Goal: Navigation & Orientation: Find specific page/section

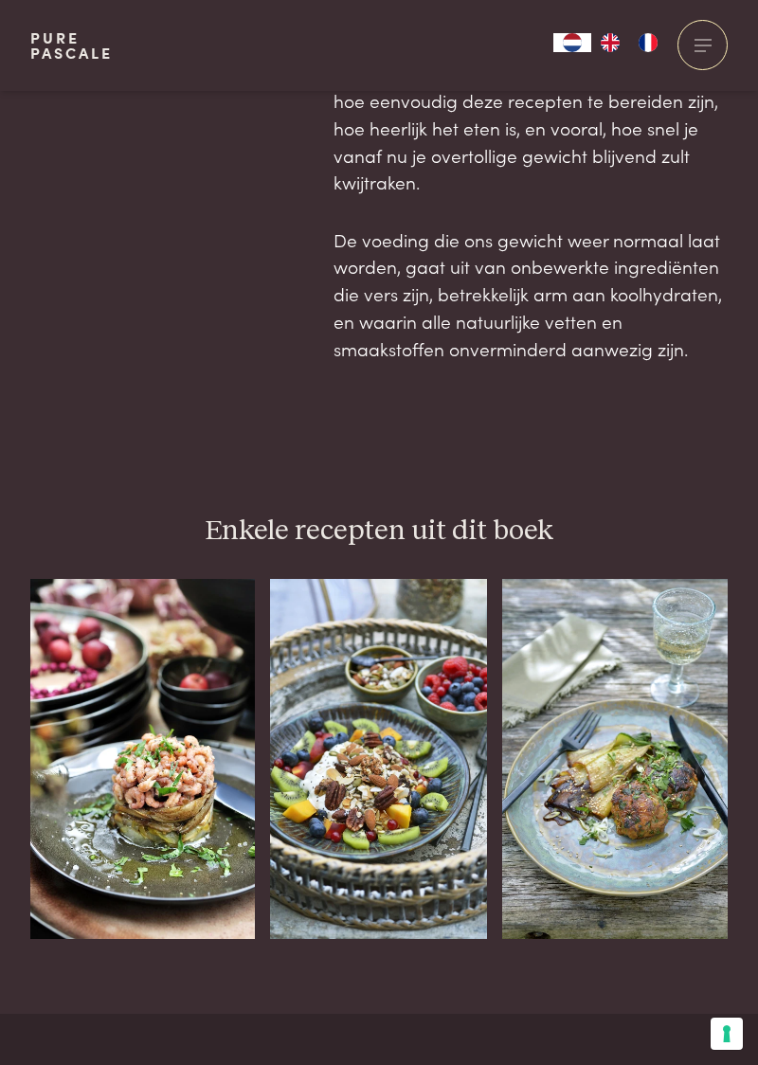
scroll to position [1318, 0]
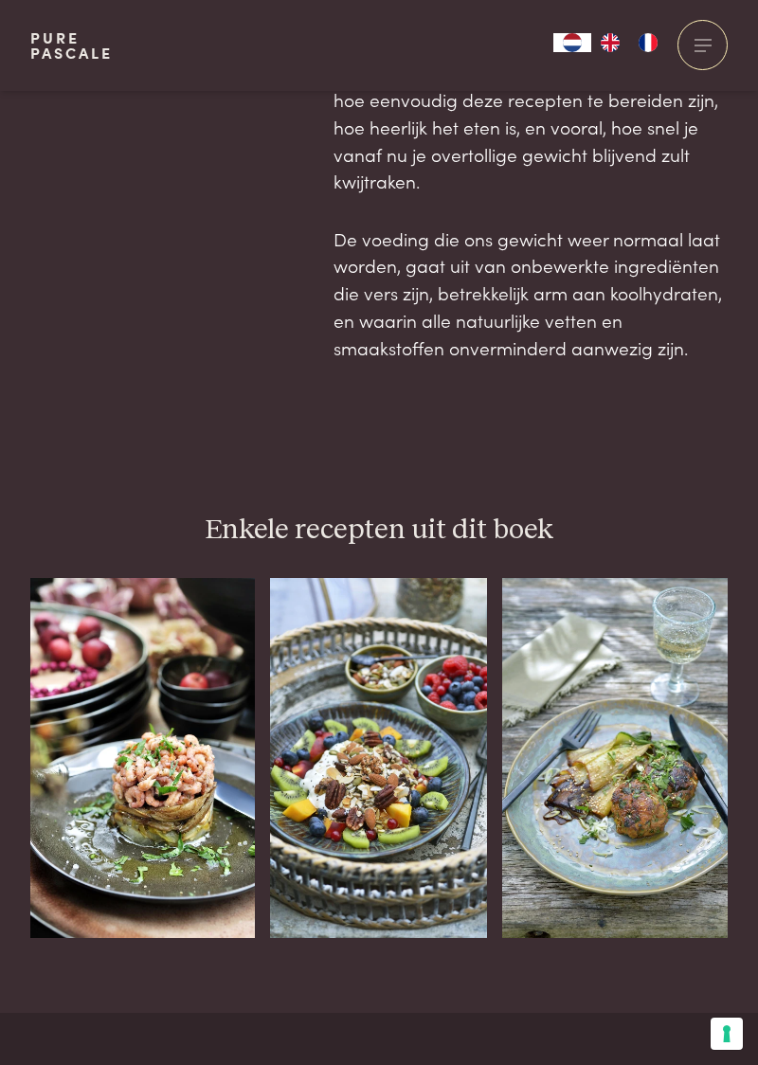
click at [412, 739] on img at bounding box center [378, 758] width 217 height 360
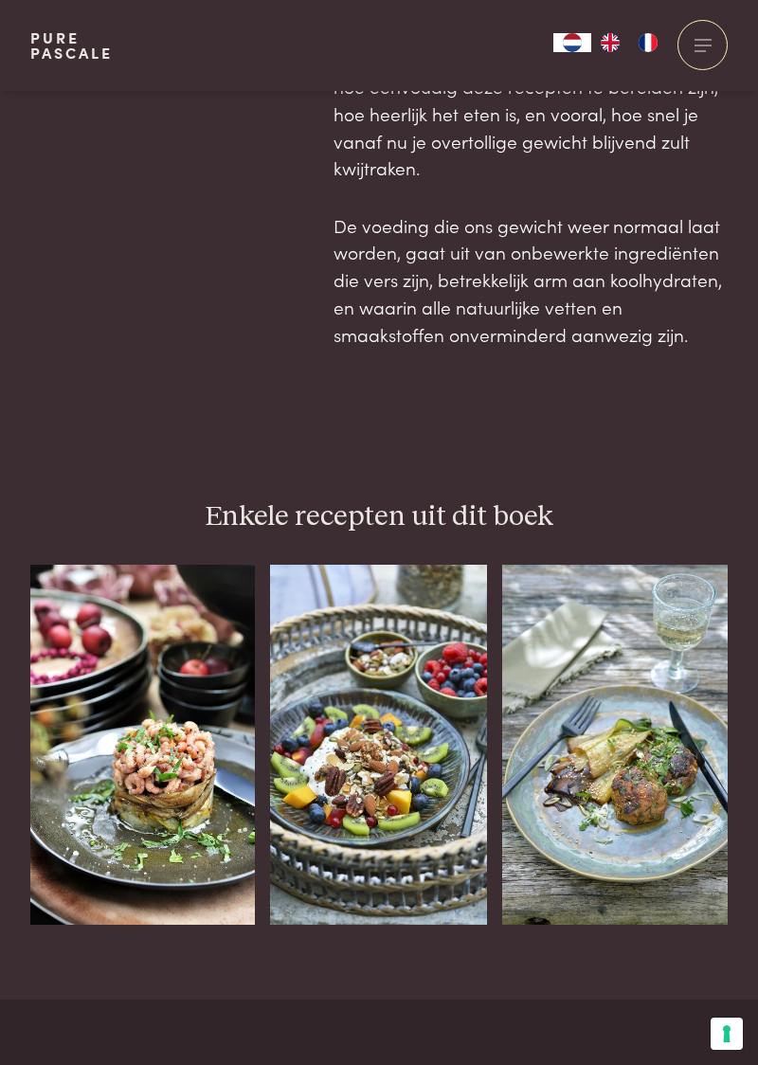
scroll to position [1398, 0]
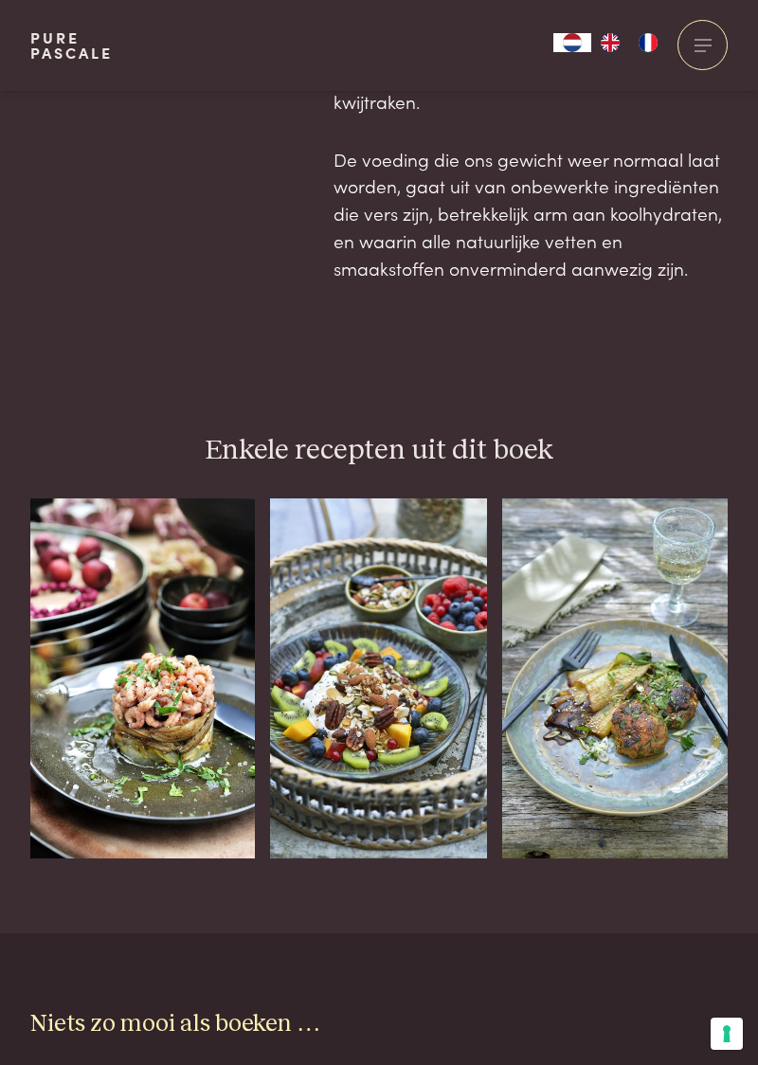
click at [641, 684] on img at bounding box center [615, 679] width 226 height 360
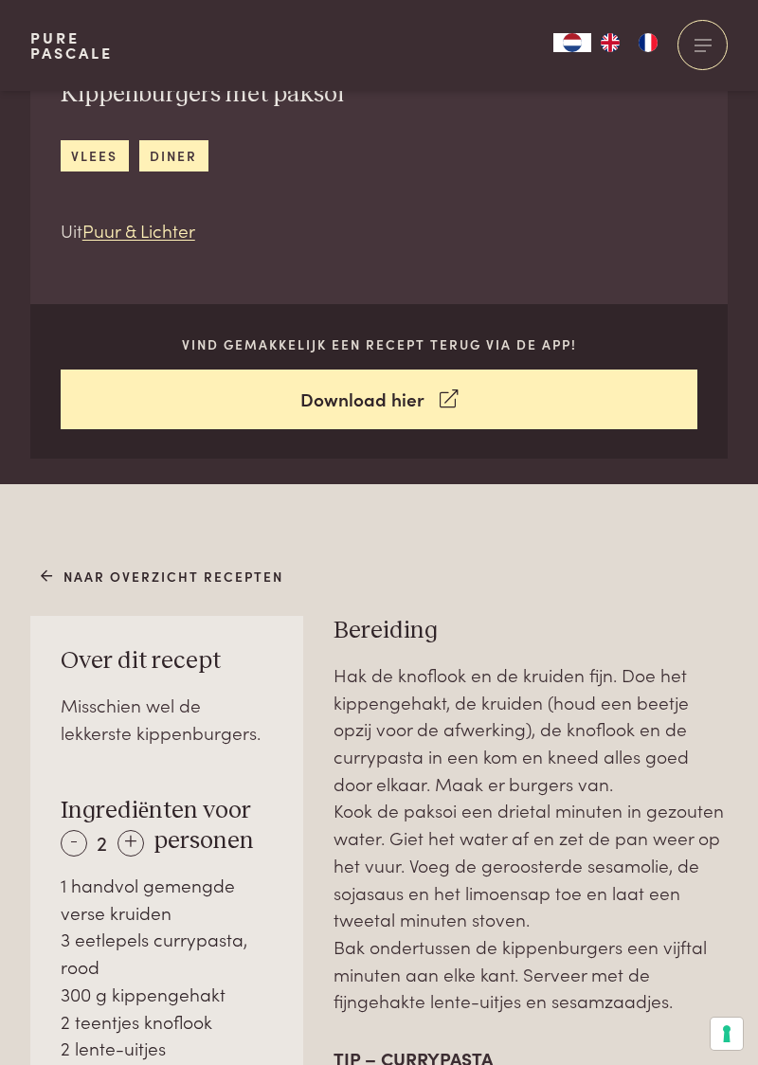
scroll to position [549, 0]
